Goal: Task Accomplishment & Management: Manage account settings

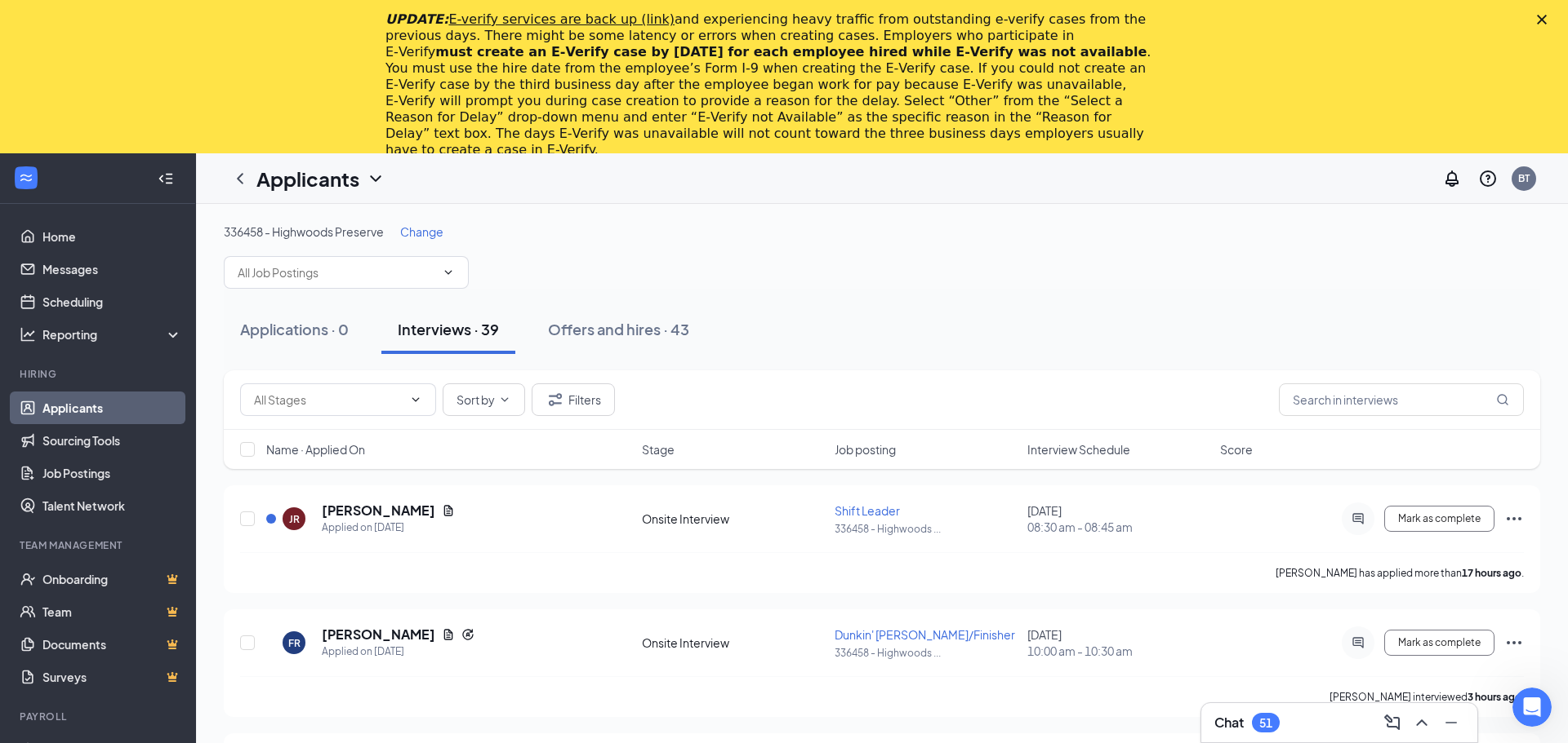
click at [1541, 20] on polygon "Close" at bounding box center [1542, 20] width 9 height 9
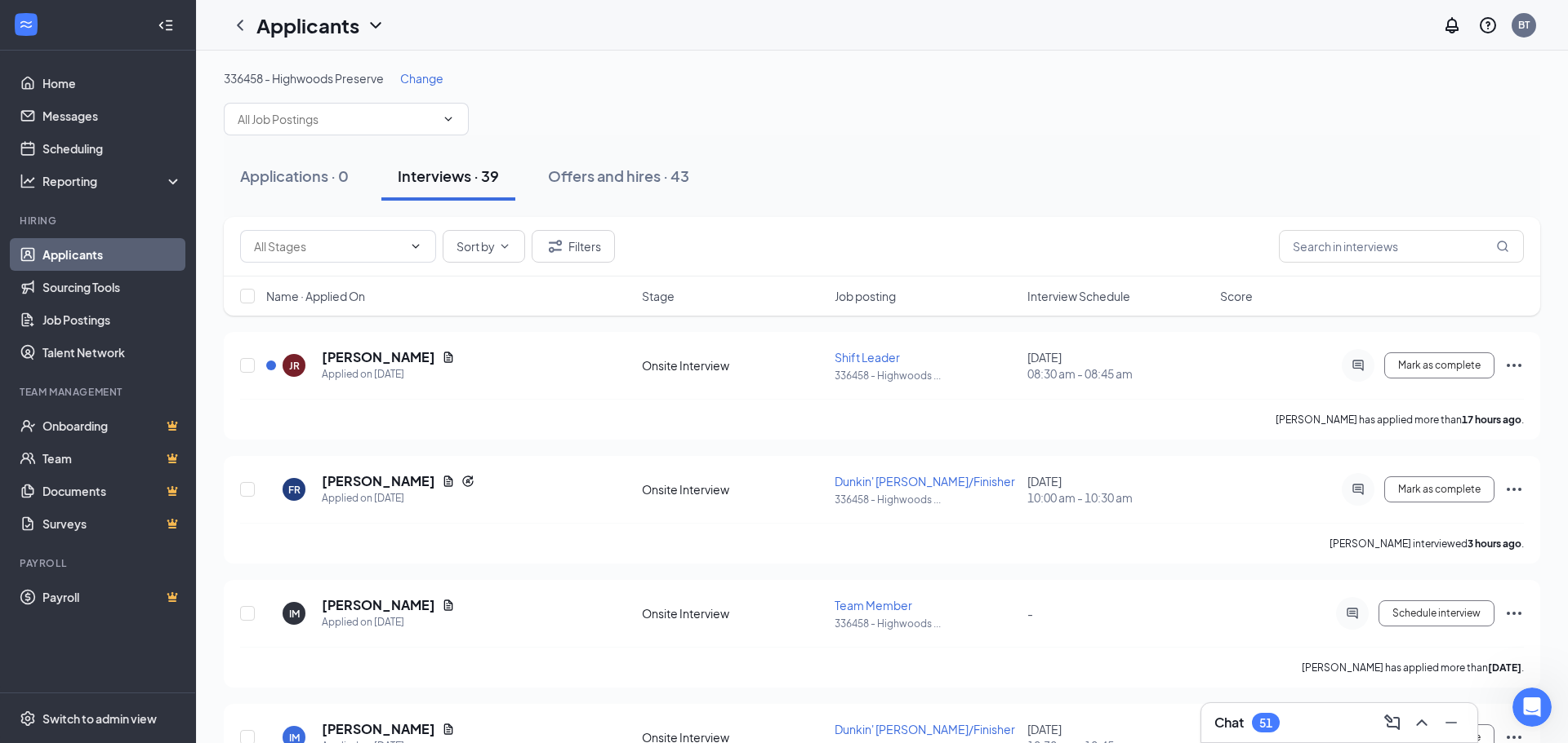
click at [415, 81] on span "Change" at bounding box center [422, 78] width 44 height 15
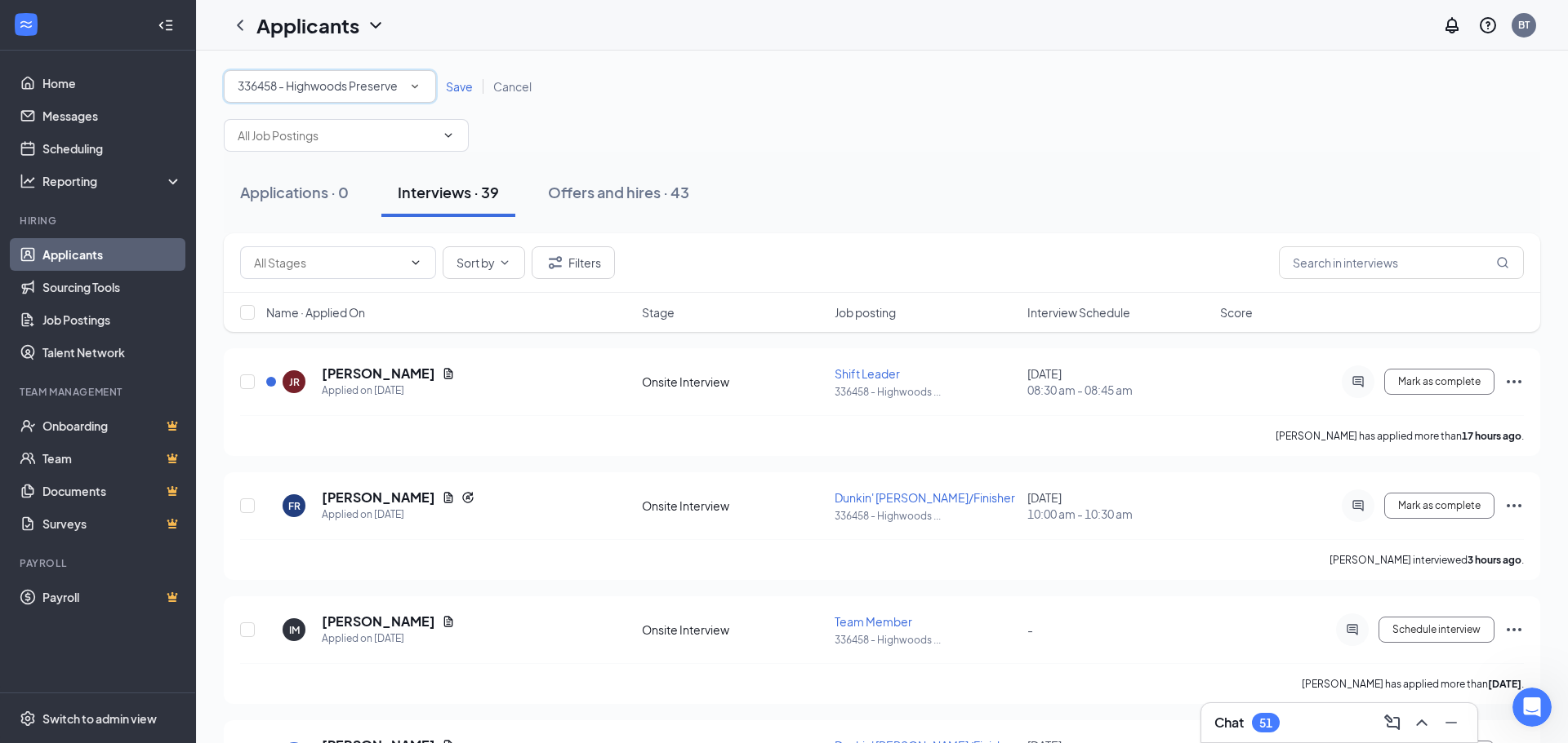
click at [409, 94] on div "336458 - Highwoods Preserve" at bounding box center [329, 86] width 184 height 20
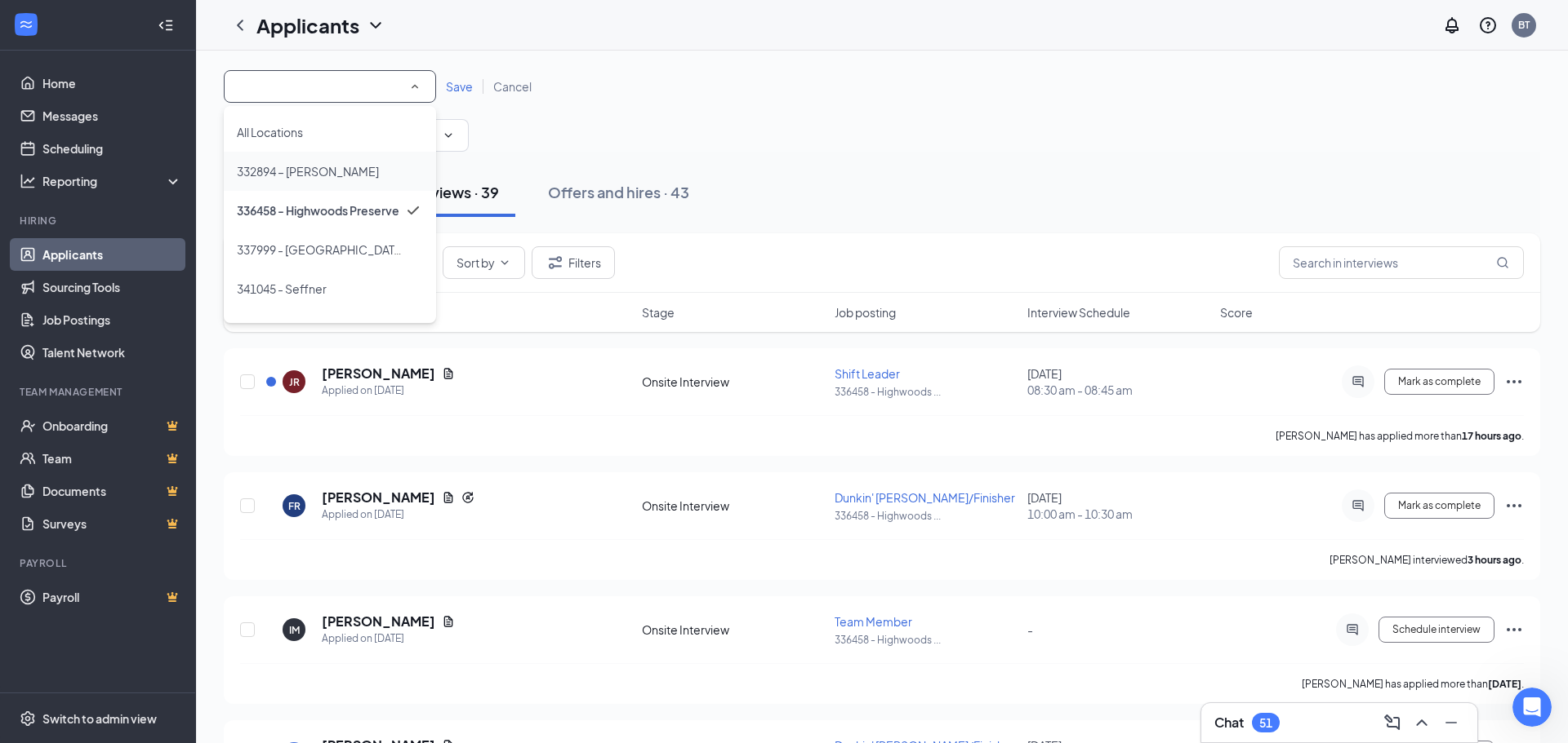
click at [291, 181] on li "332894 – [PERSON_NAME]" at bounding box center [330, 171] width 212 height 39
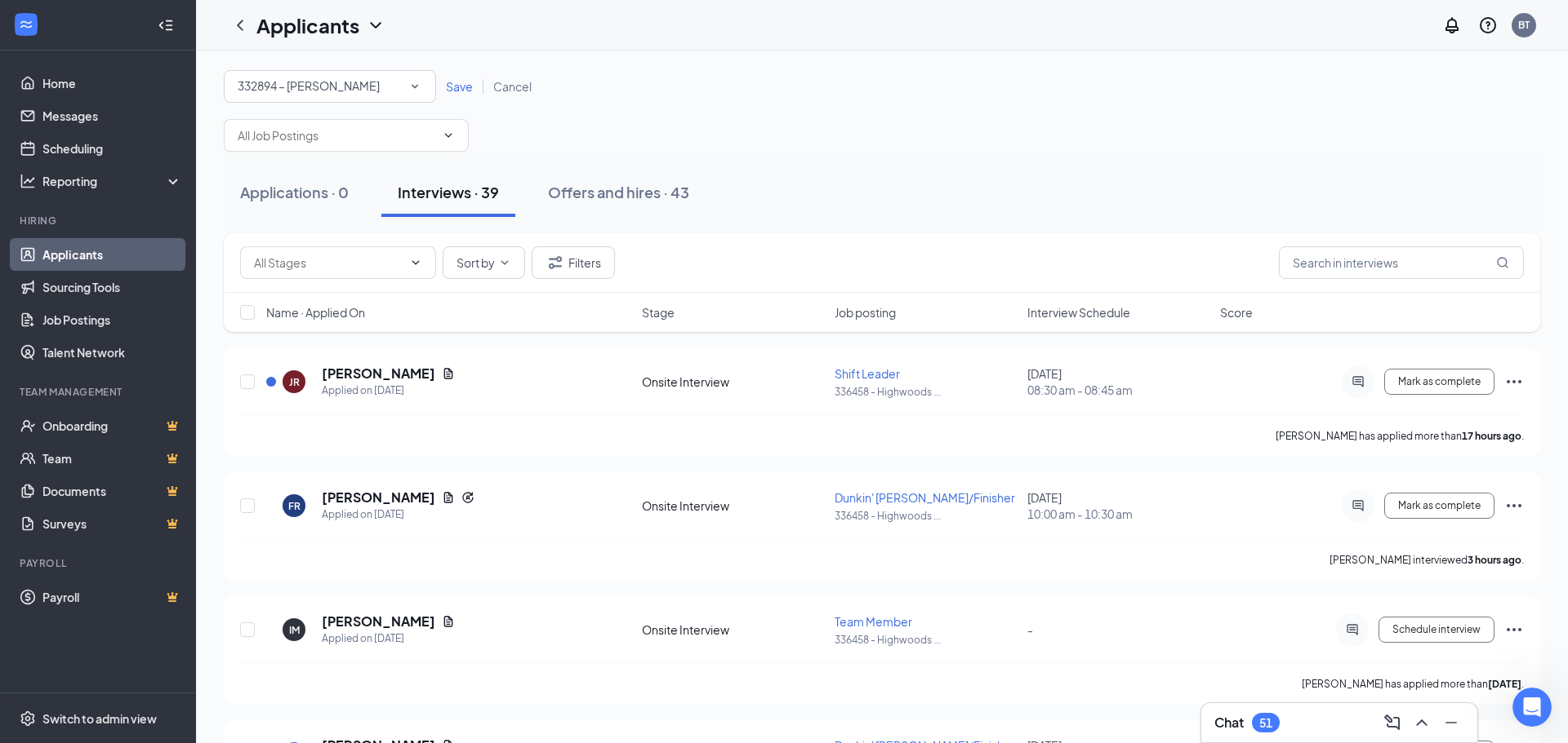
click at [463, 79] on span "Save" at bounding box center [459, 87] width 26 height 15
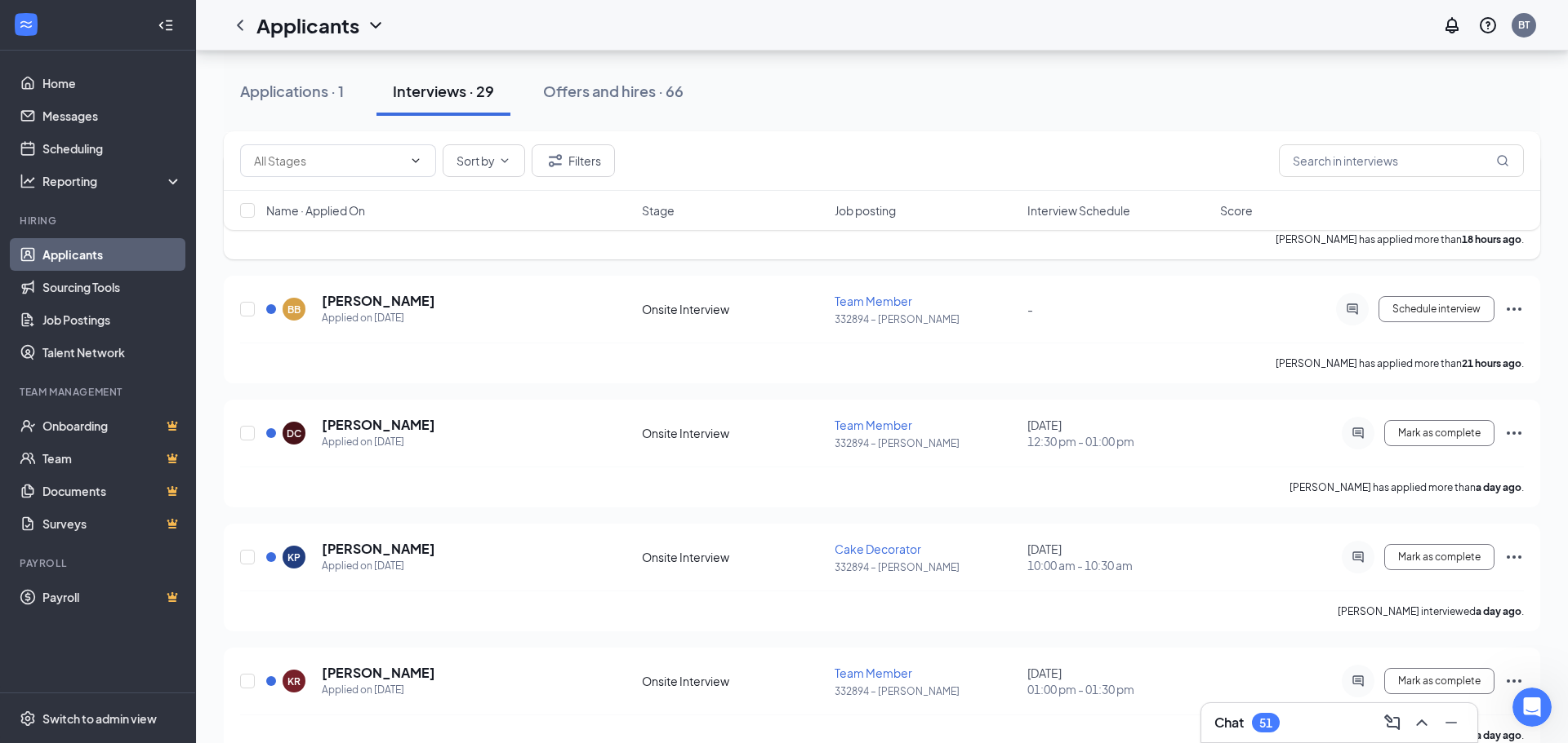
scroll to position [398, 0]
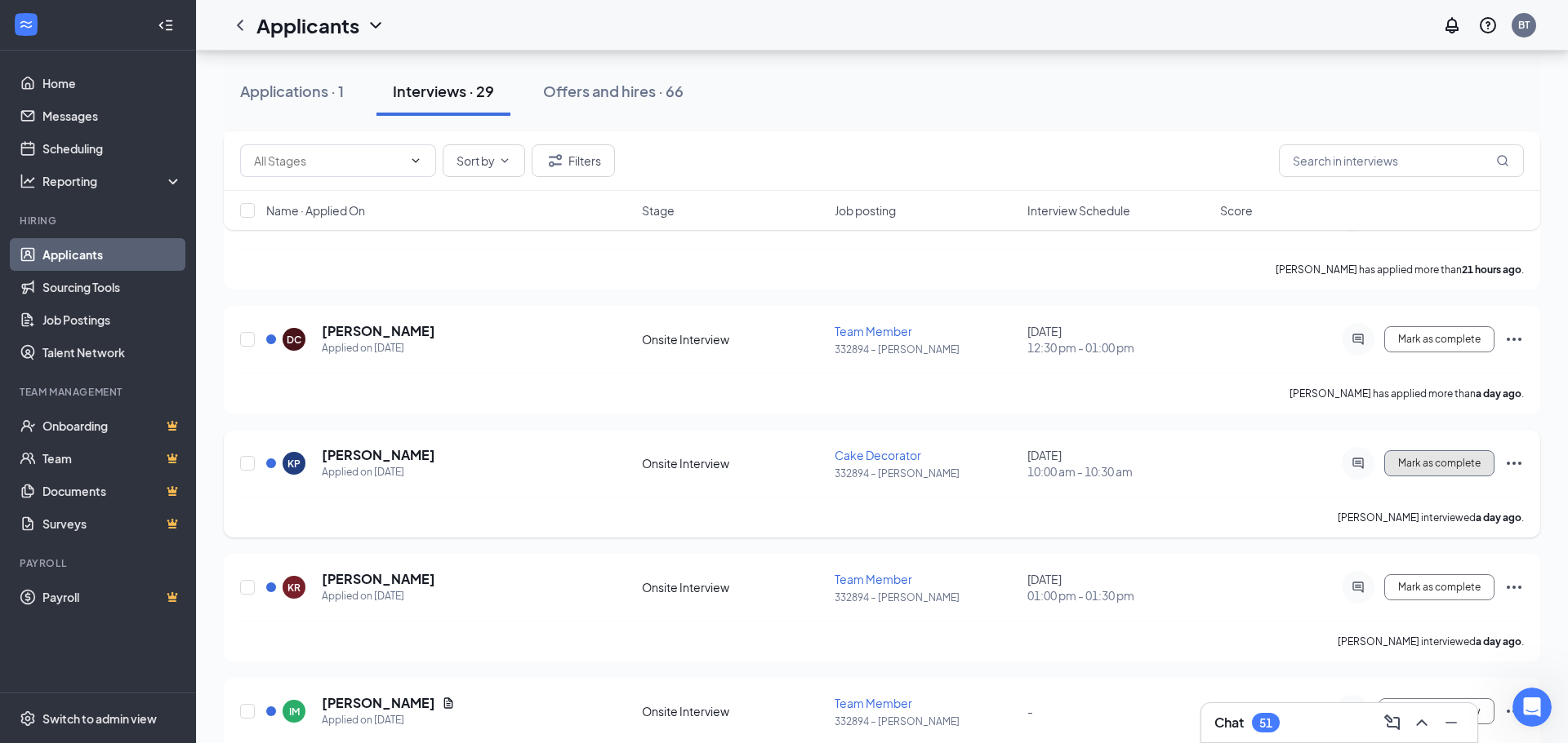
click at [1468, 466] on span "Mark as complete" at bounding box center [1438, 463] width 82 height 11
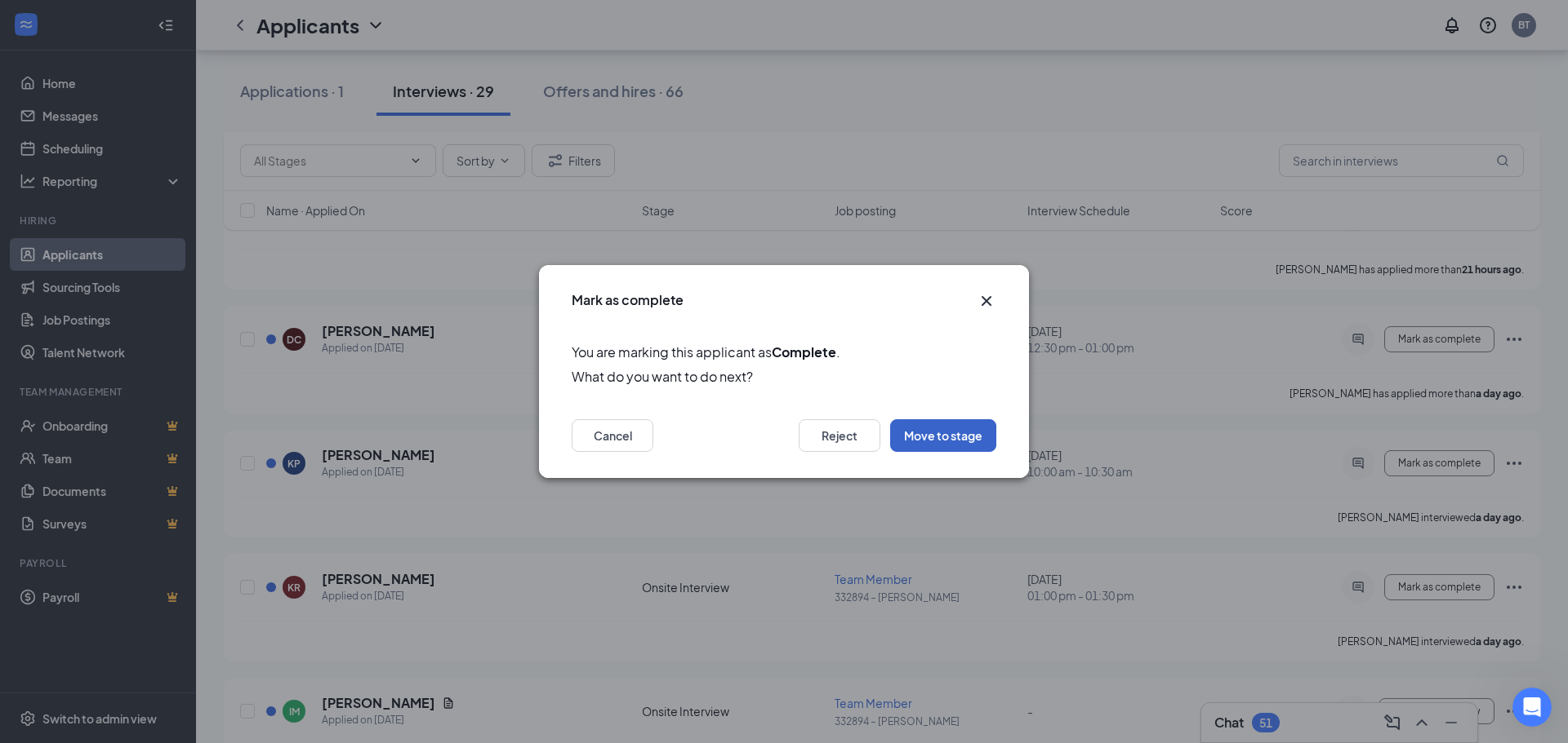
click at [919, 423] on button "Move to stage" at bounding box center [943, 436] width 106 height 33
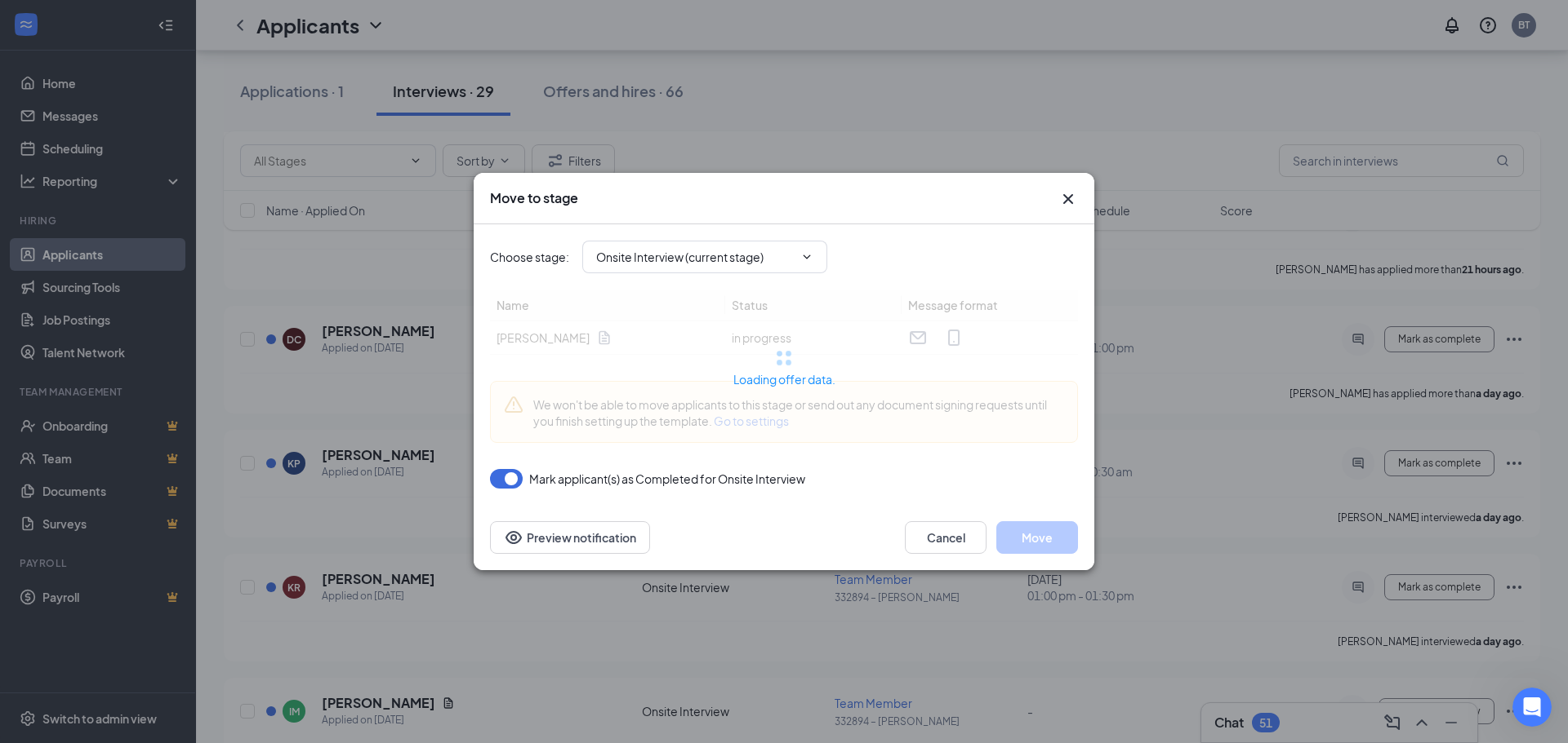
type input "Offer Letter (next stage)"
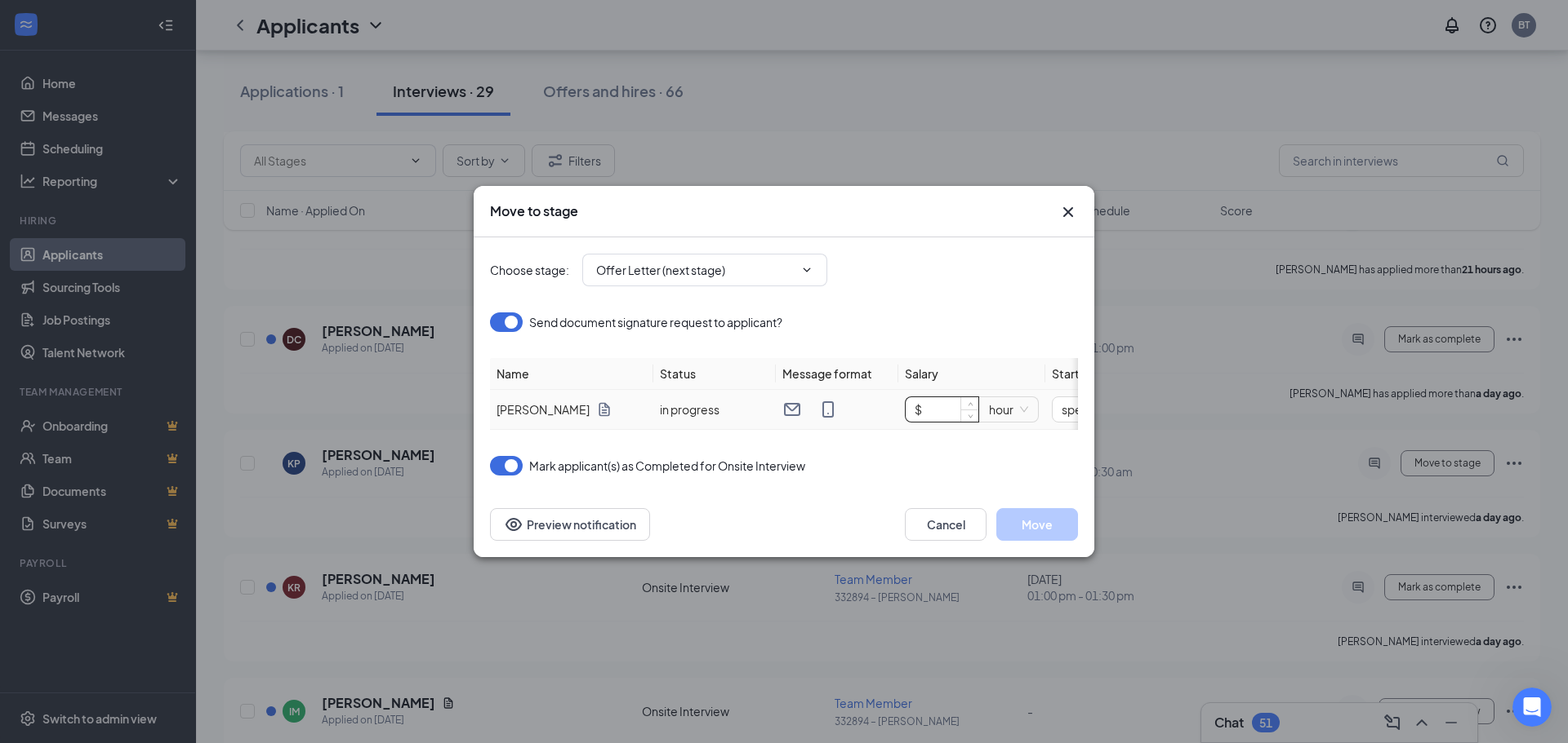
click at [938, 415] on input "$" at bounding box center [941, 409] width 73 height 25
type input "$ 17"
click at [1016, 439] on div "Choose stage : Offer Letter (next stage) Send document signature request to app…" at bounding box center [784, 356] width 588 height 238
click at [1037, 424] on td "$ 17 hour" at bounding box center [971, 410] width 147 height 40
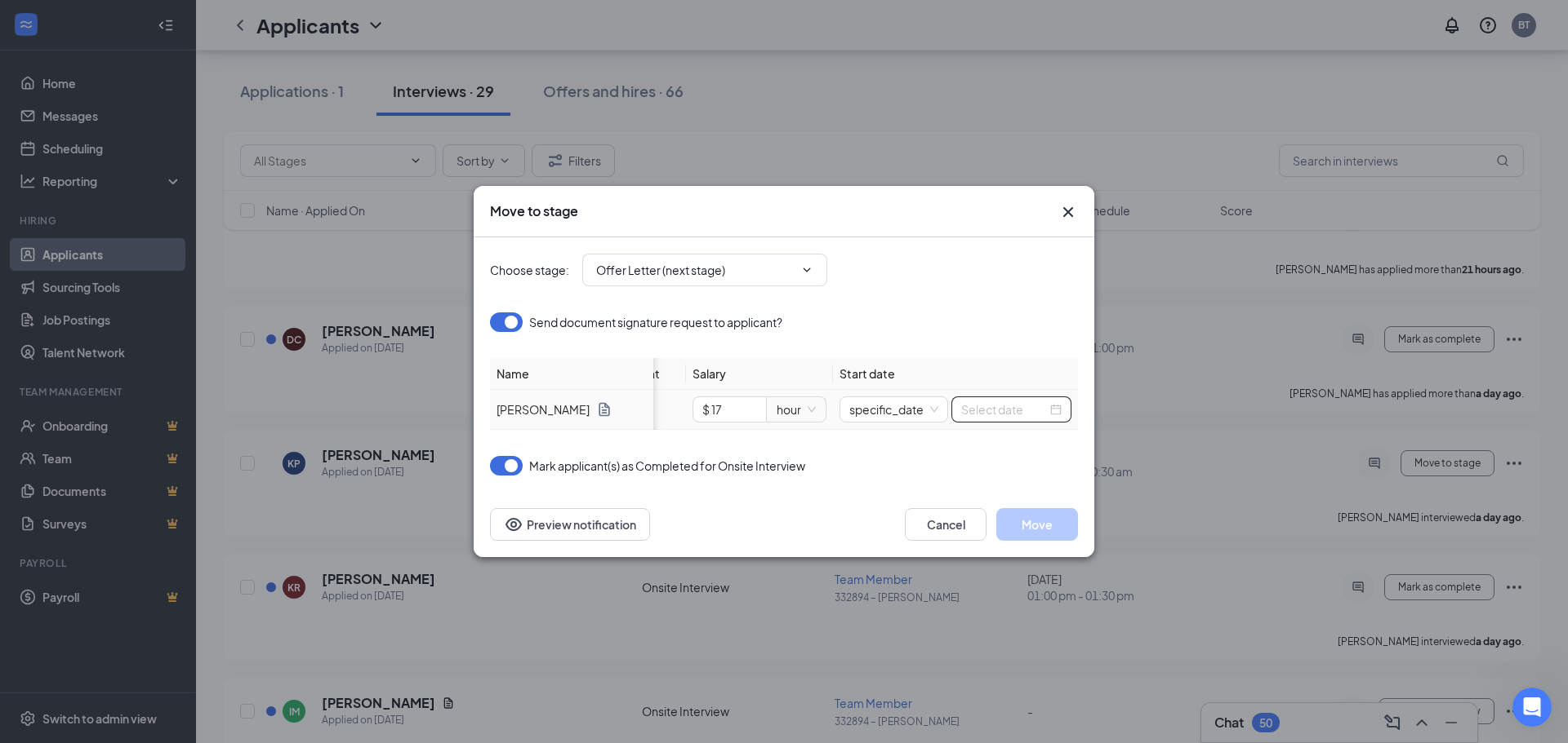
click at [1055, 408] on div at bounding box center [1011, 409] width 100 height 18
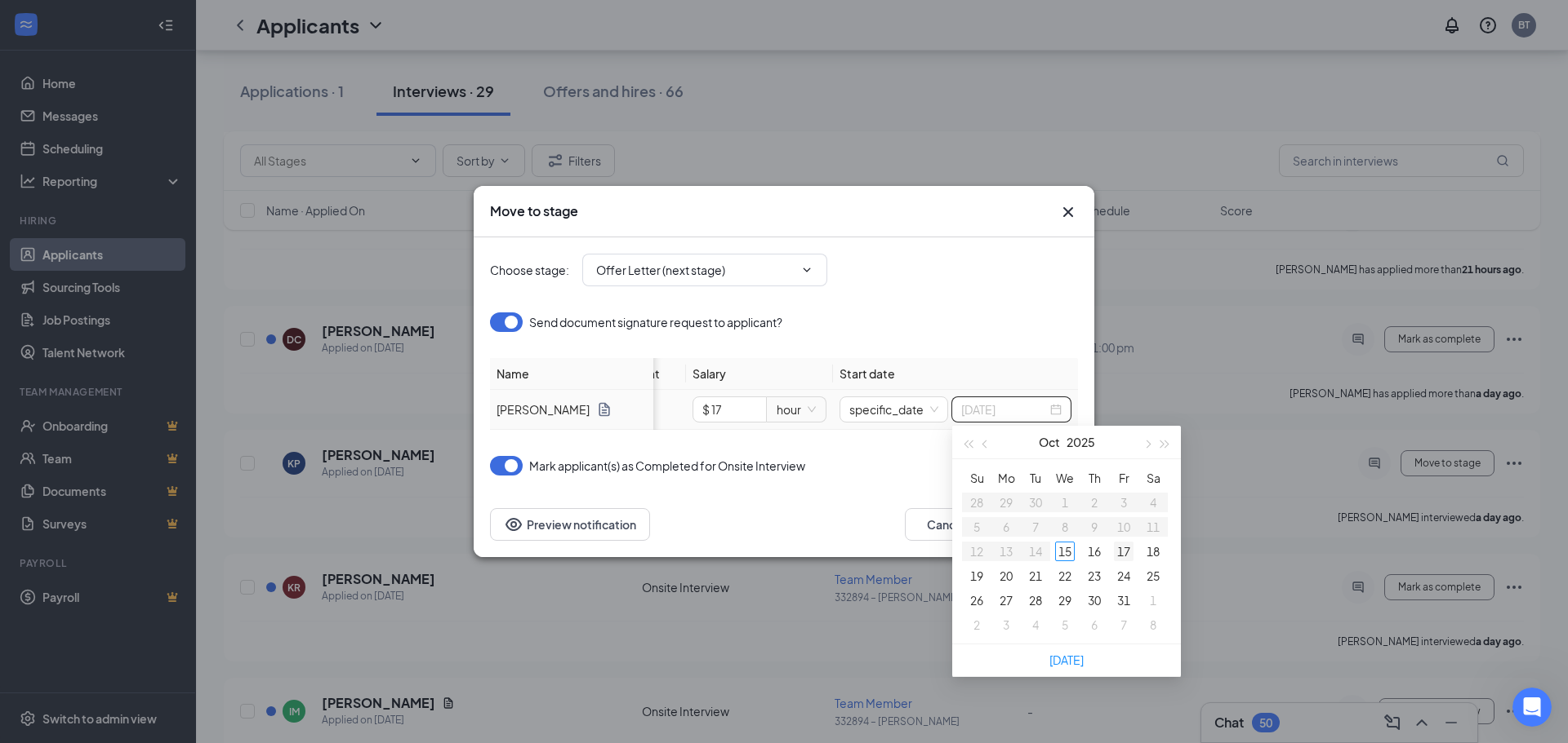
type input "[DATE]"
click at [1115, 551] on div "17" at bounding box center [1124, 551] width 20 height 20
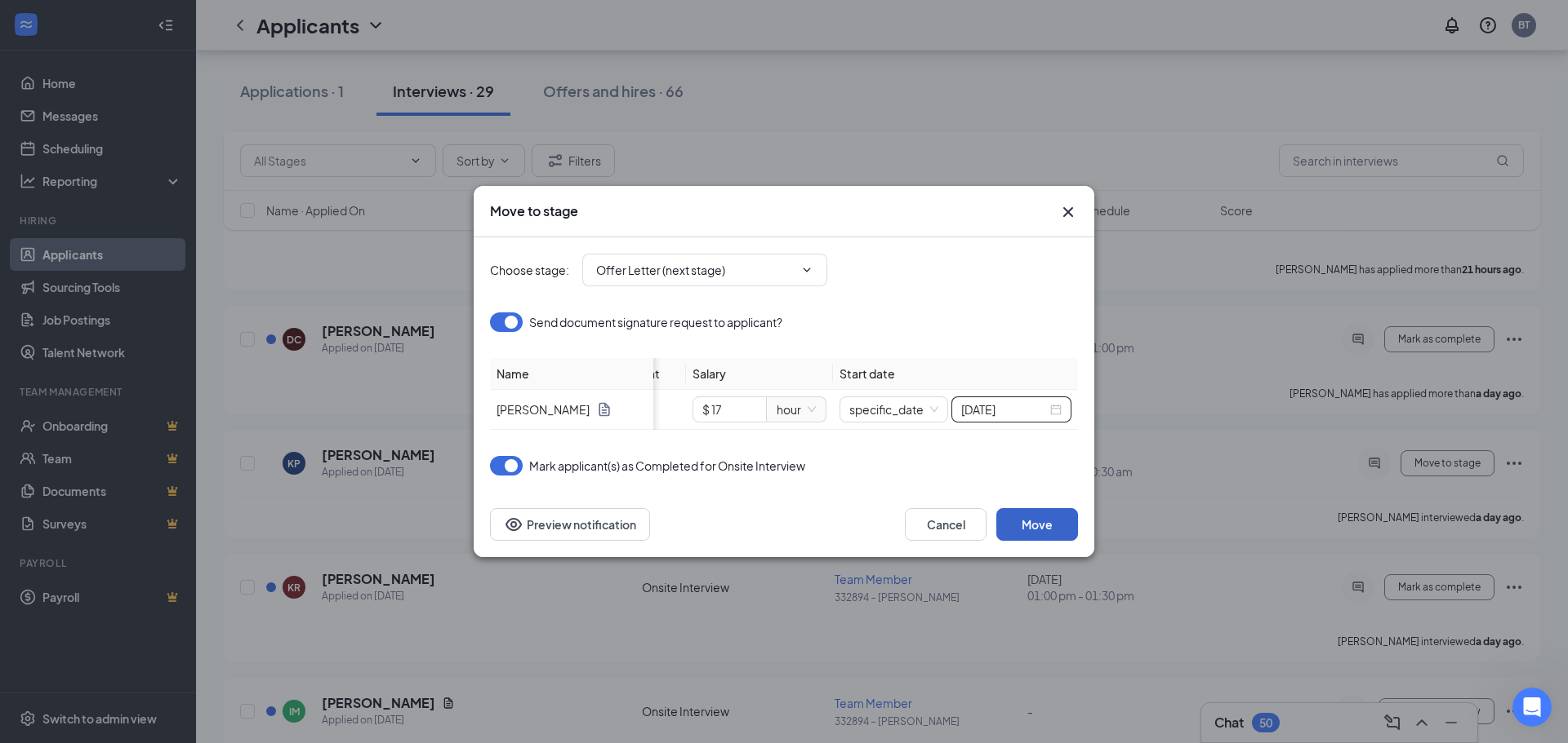
click at [1033, 513] on button "Move" at bounding box center [1037, 525] width 81 height 33
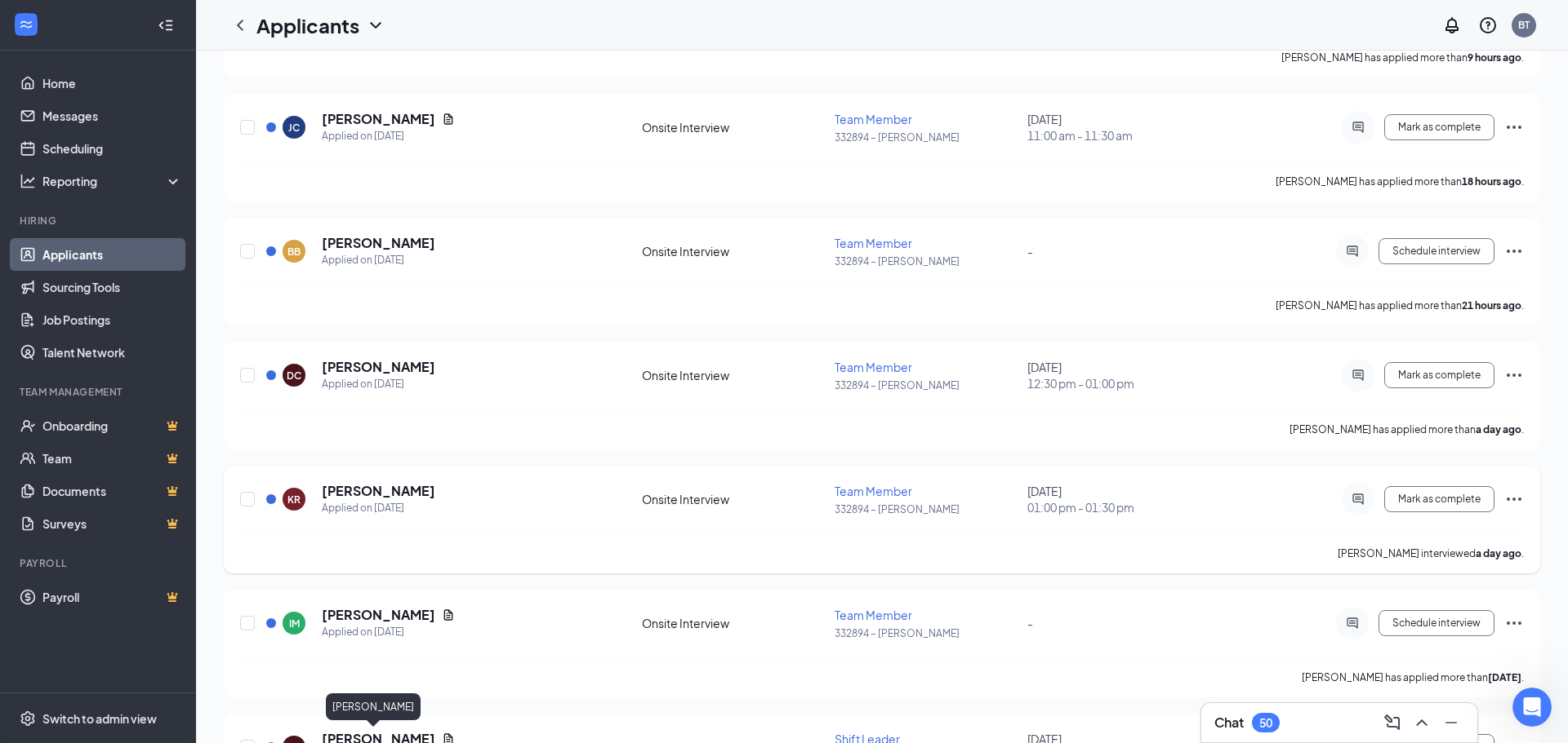
scroll to position [0, 0]
